Goal: Transaction & Acquisition: Download file/media

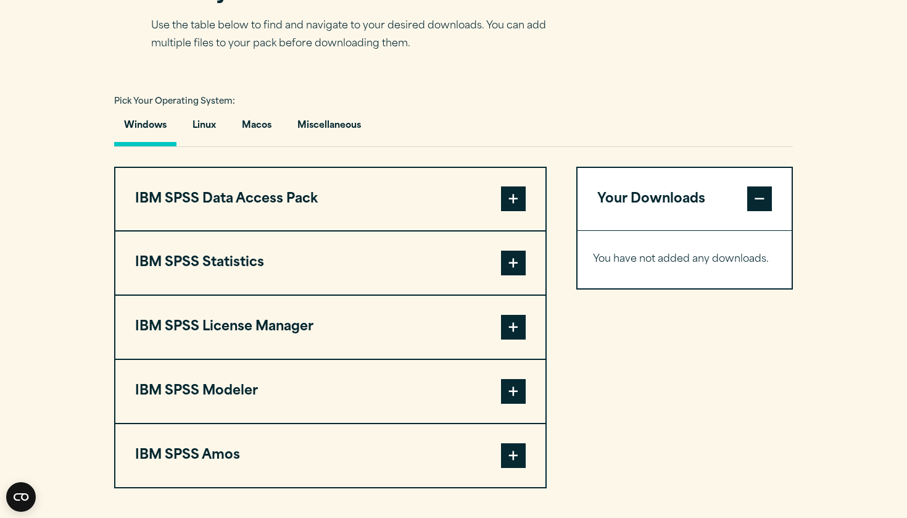
scroll to position [843, 0]
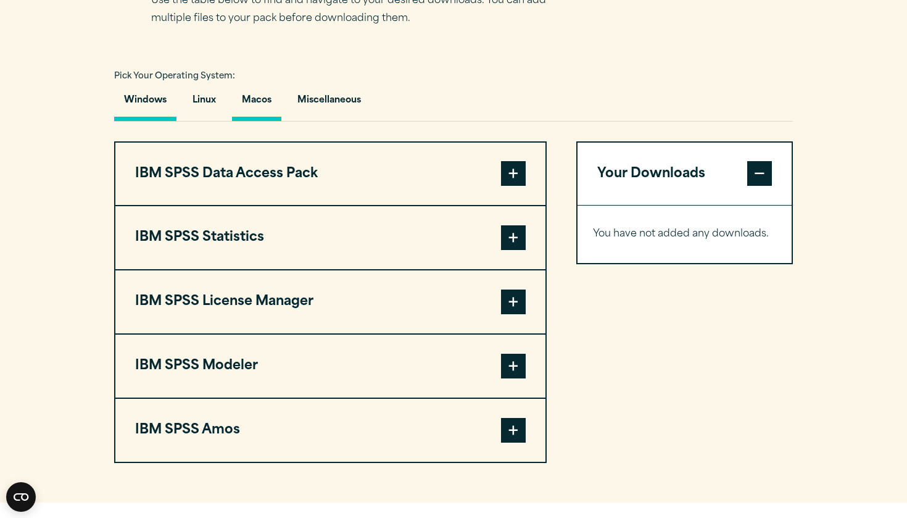
click at [264, 121] on button "Macos" at bounding box center [256, 103] width 49 height 35
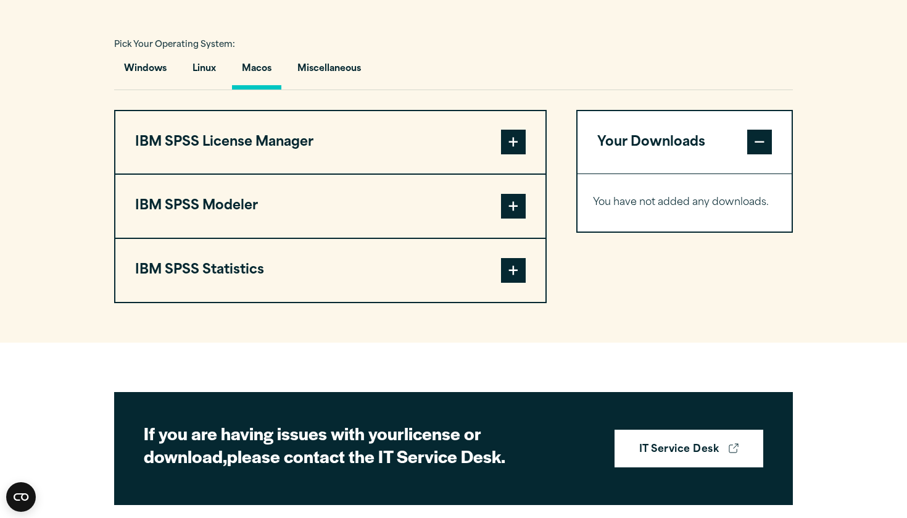
scroll to position [869, 0]
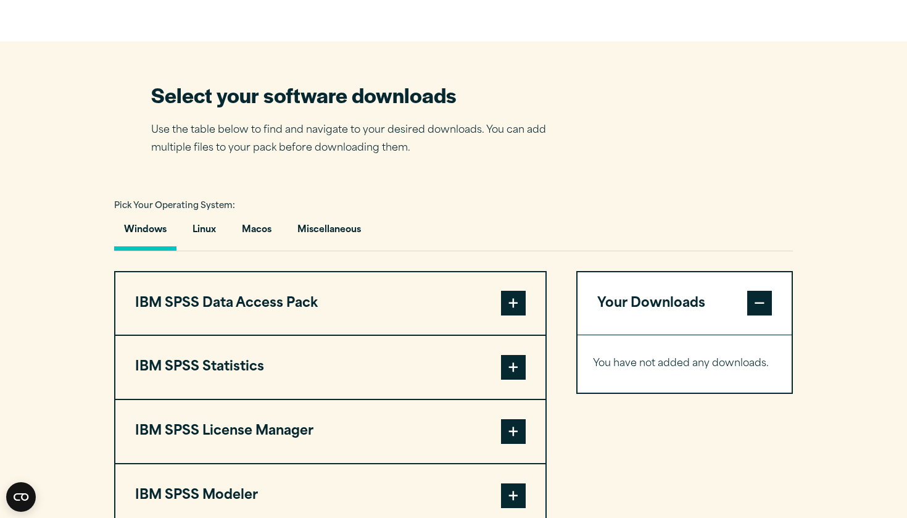
scroll to position [774, 0]
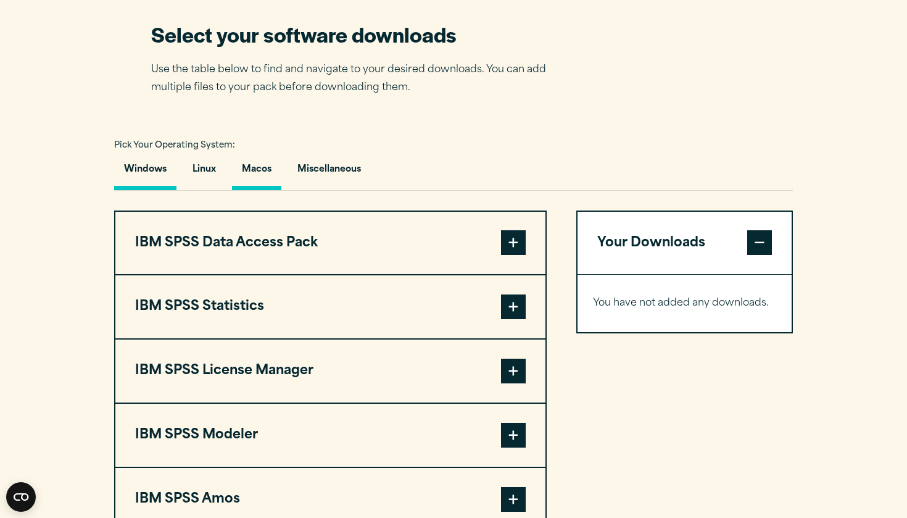
click at [265, 190] on button "Macos" at bounding box center [256, 172] width 49 height 35
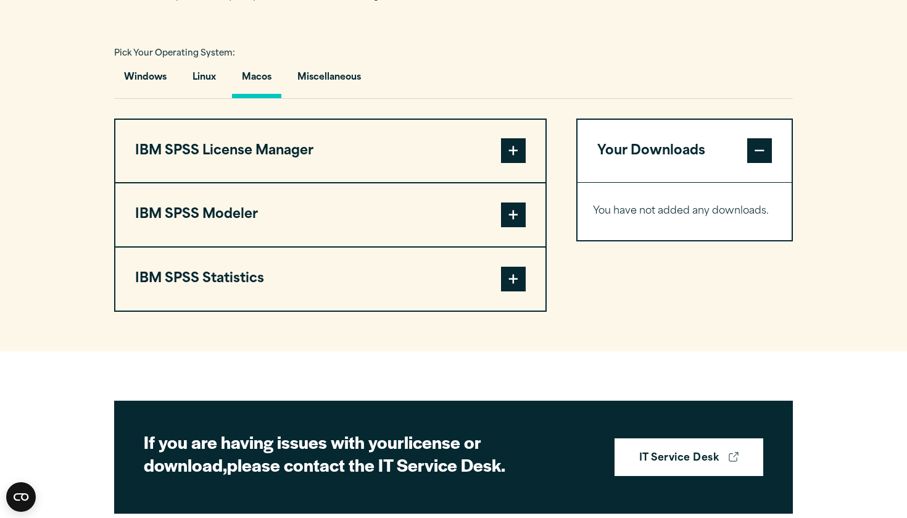
scroll to position [895, 0]
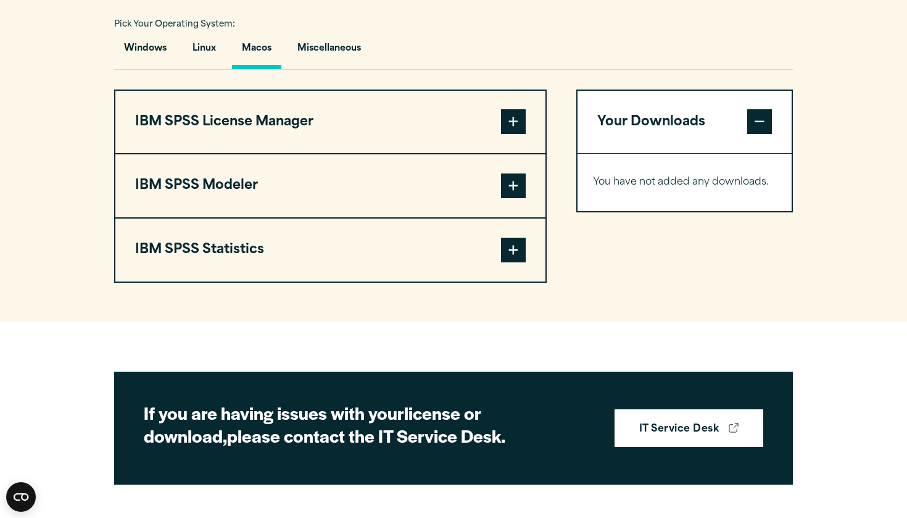
click at [411, 280] on button "IBM SPSS Statistics" at bounding box center [330, 249] width 430 height 63
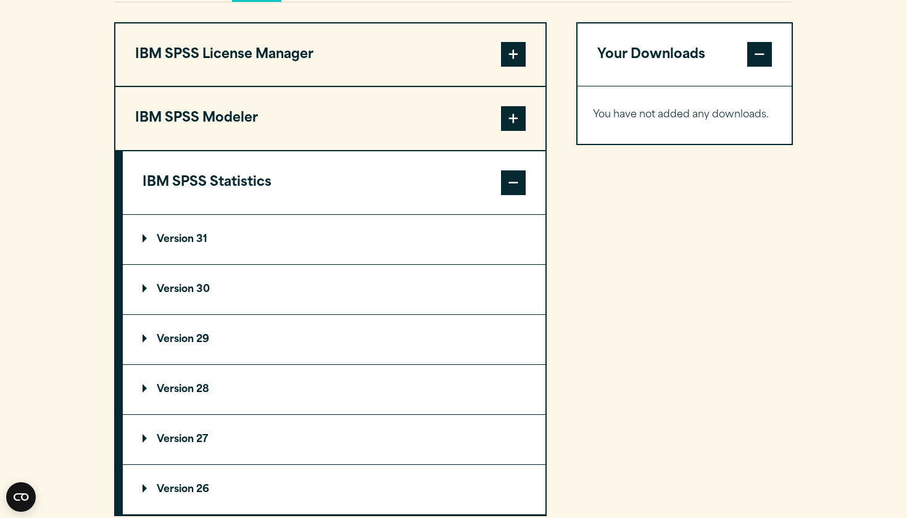
scroll to position [970, 0]
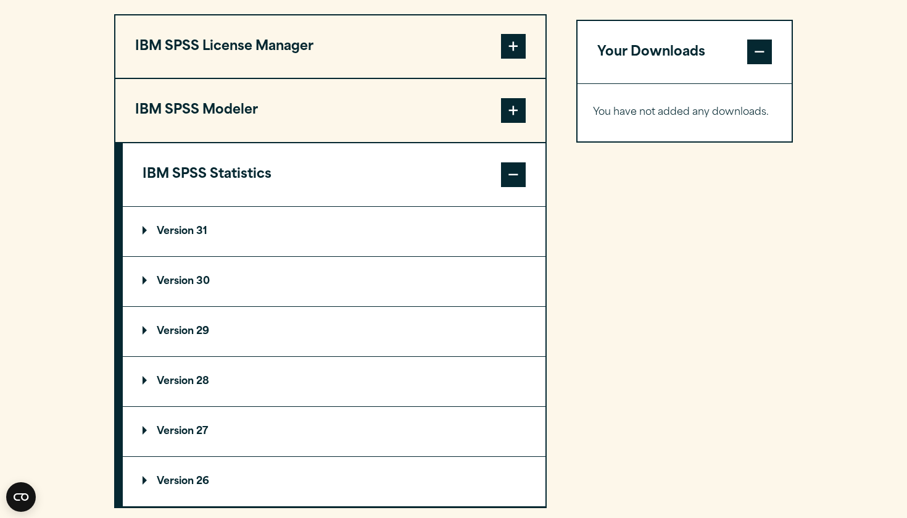
click at [280, 305] on summary "Version 30" at bounding box center [334, 281] width 423 height 49
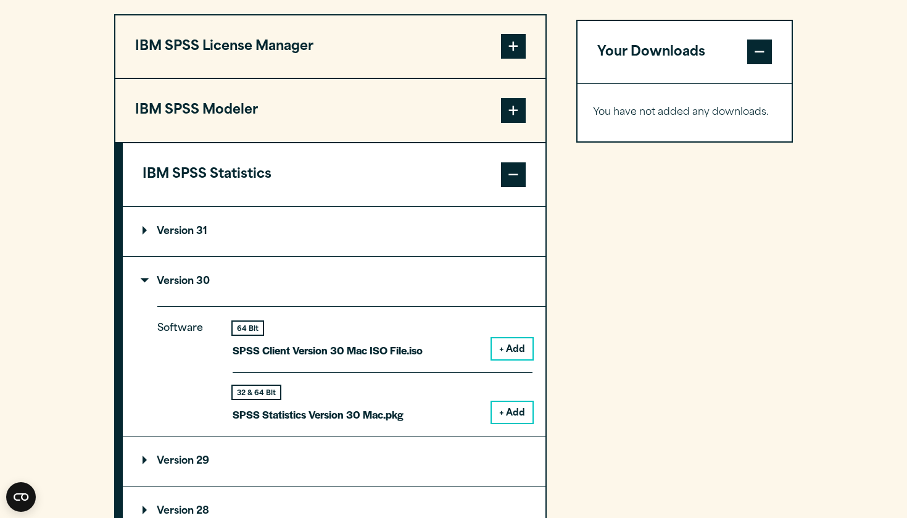
click at [504, 359] on button "+ Add" at bounding box center [512, 348] width 41 height 21
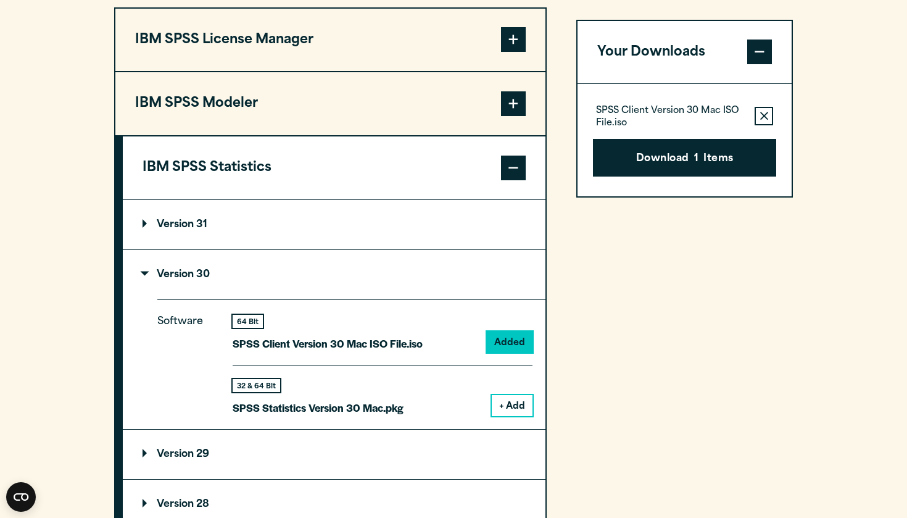
scroll to position [976, 0]
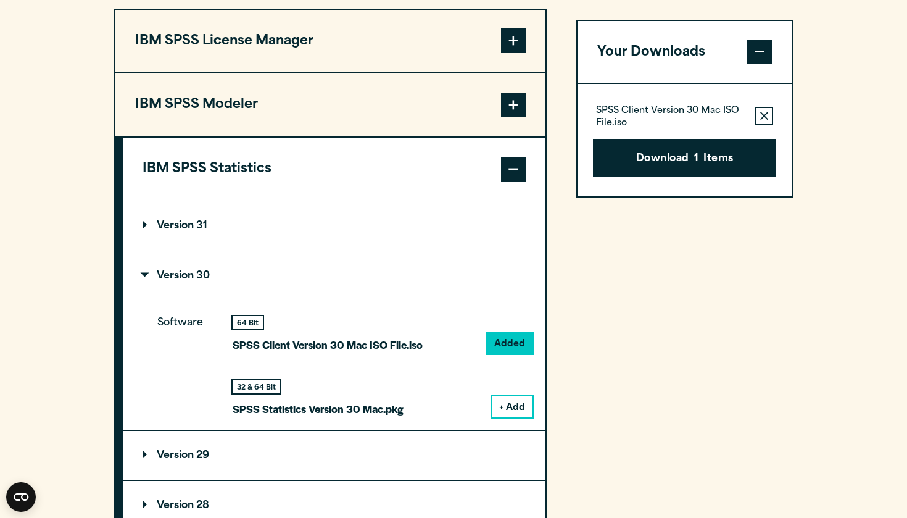
click at [463, 73] on button "IBM SPSS License Manager" at bounding box center [330, 41] width 430 height 63
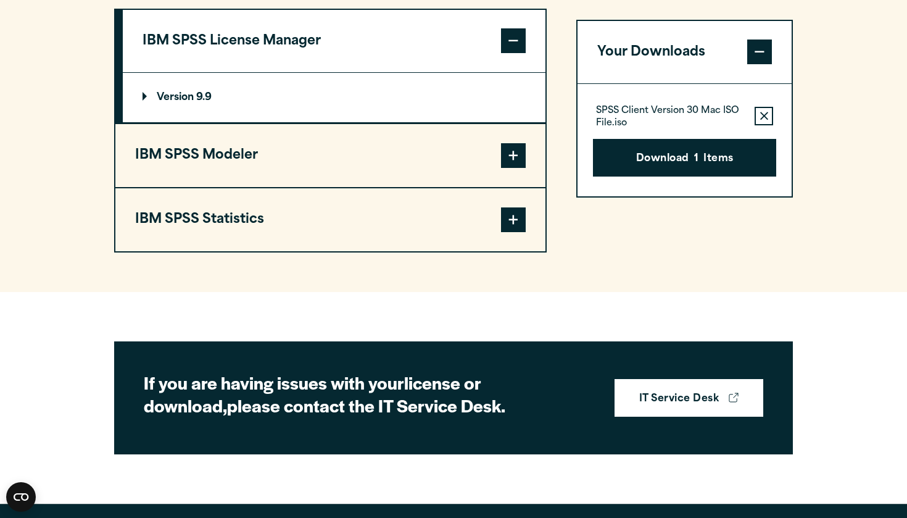
click at [463, 73] on button "IBM SPSS License Manager" at bounding box center [334, 41] width 423 height 63
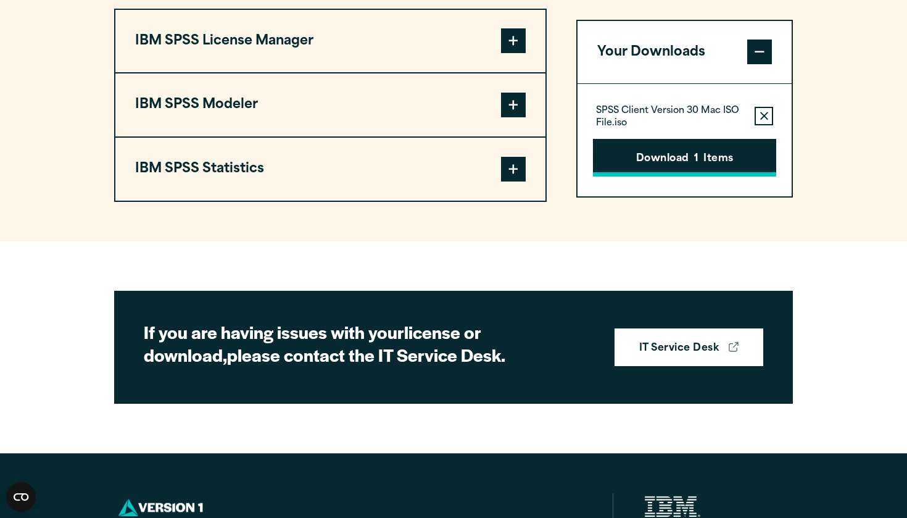
click at [677, 174] on button "Download 1 Items" at bounding box center [684, 158] width 183 height 38
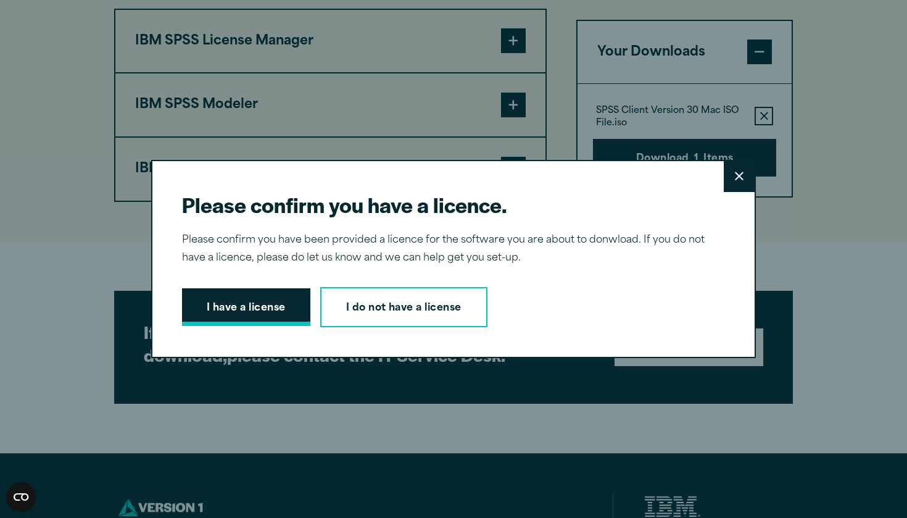
click at [251, 318] on button "I have a license" at bounding box center [246, 307] width 128 height 38
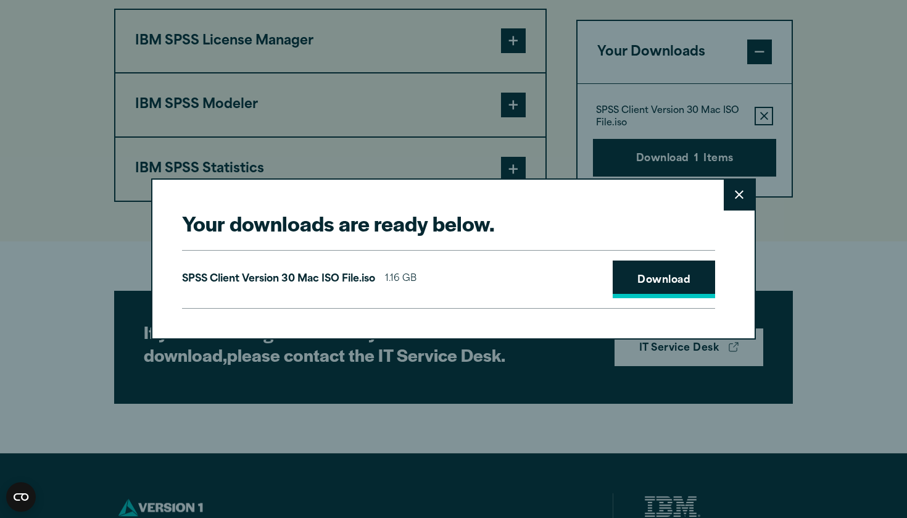
click at [666, 267] on link "Download" at bounding box center [664, 279] width 102 height 38
click at [731, 199] on button "Close" at bounding box center [739, 195] width 31 height 31
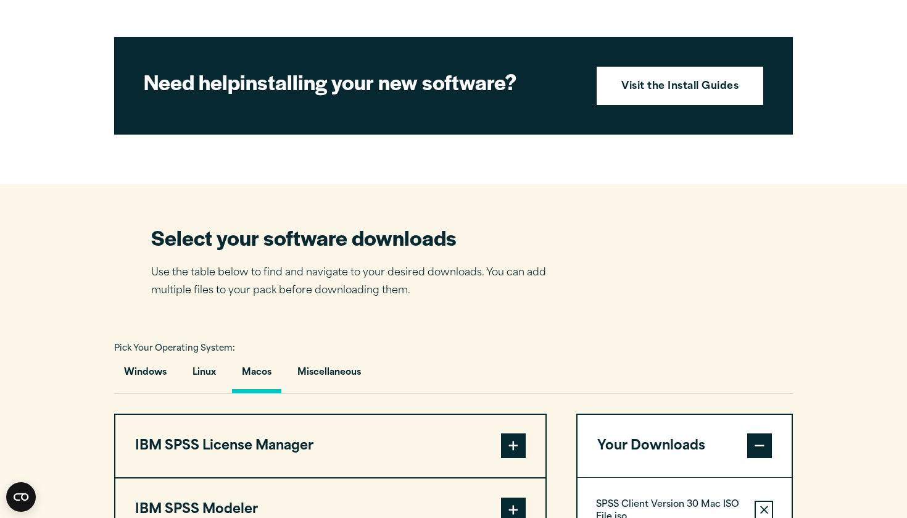
scroll to position [569, 0]
